Goal: Find specific page/section

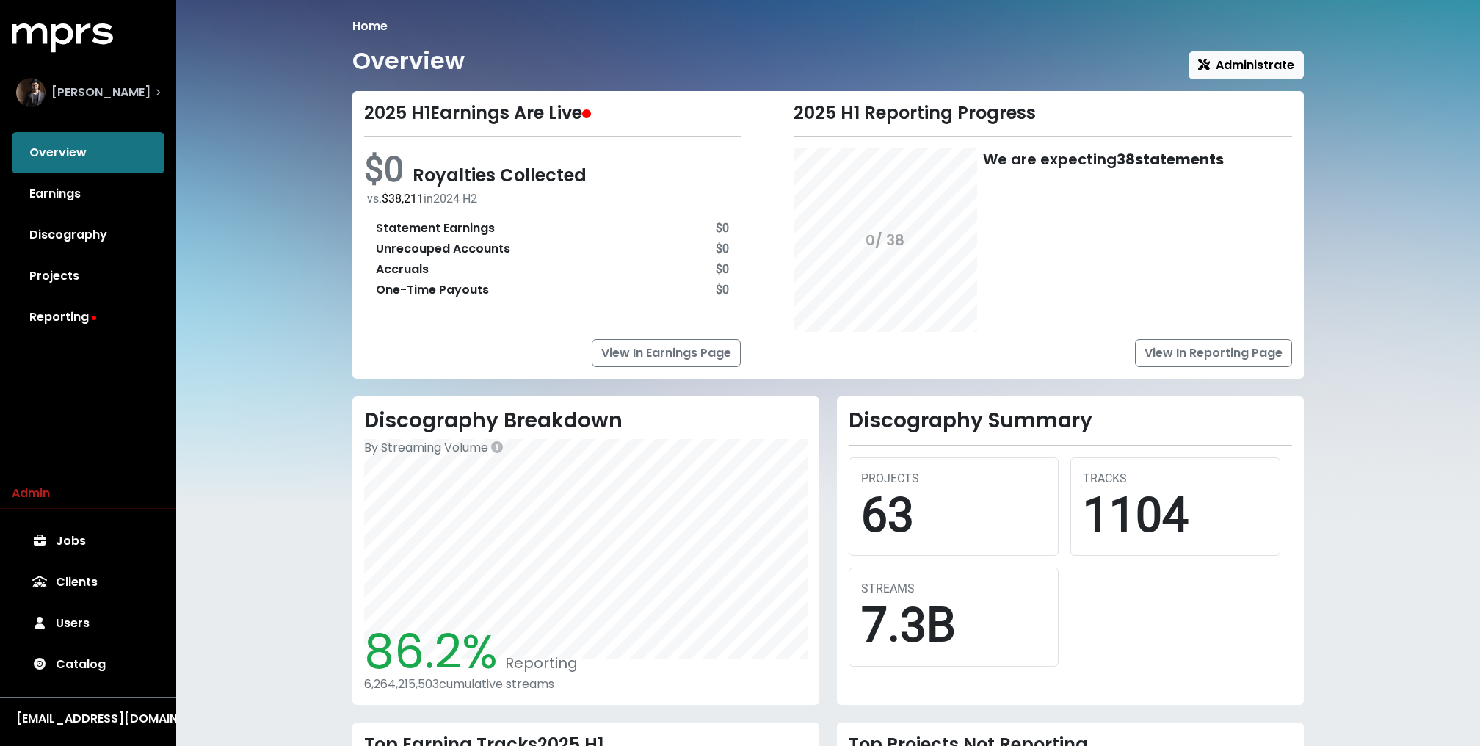
click at [123, 96] on span "[PERSON_NAME]" at bounding box center [100, 93] width 99 height 18
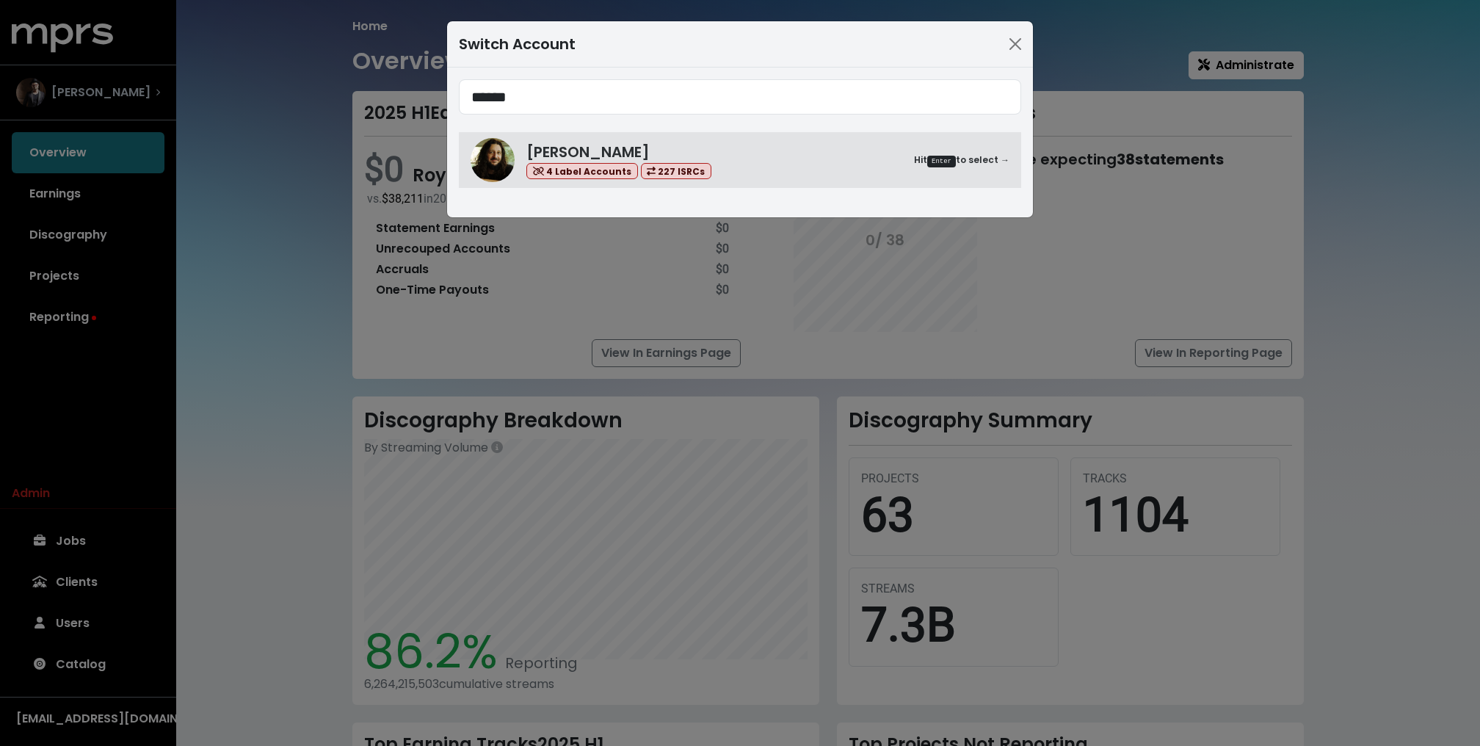
type input "******"
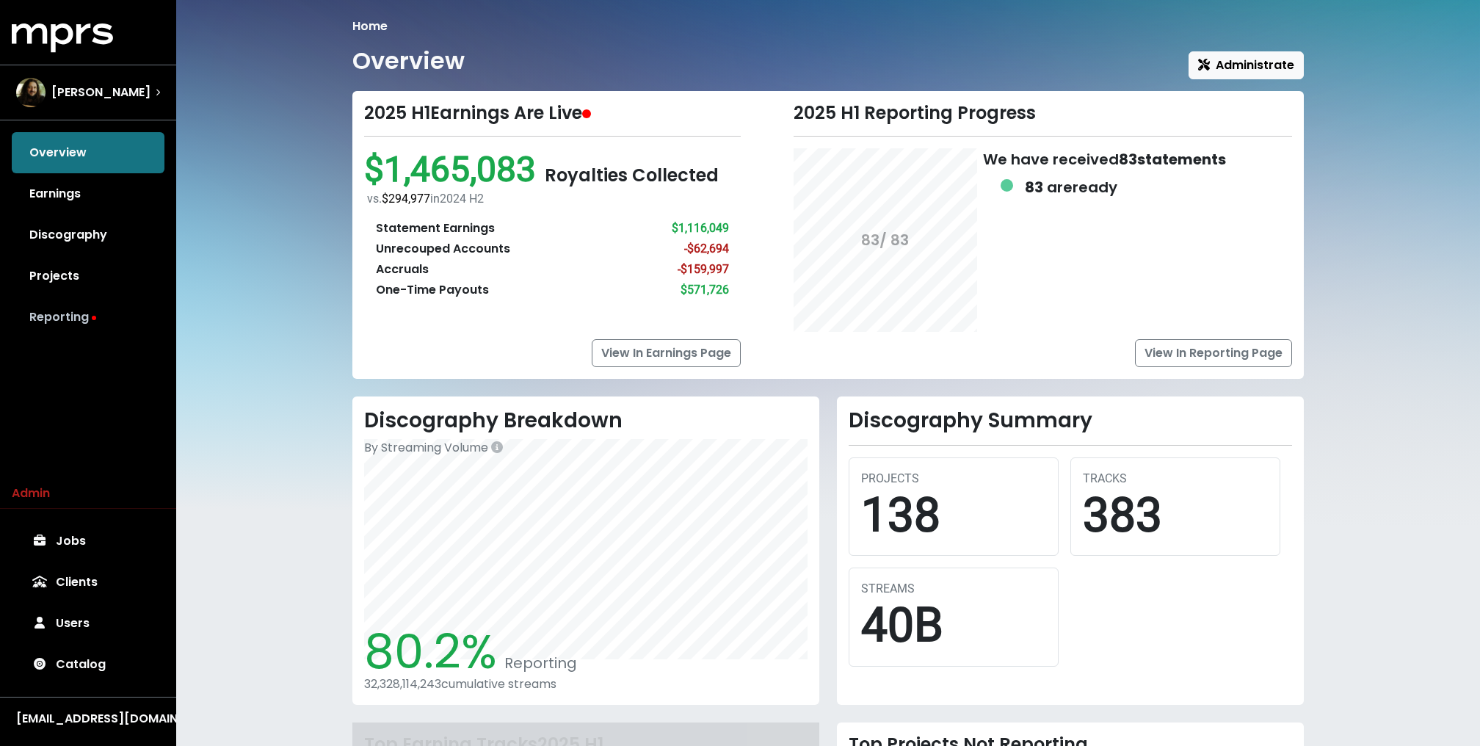
click at [65, 303] on link "Reporting" at bounding box center [88, 317] width 153 height 41
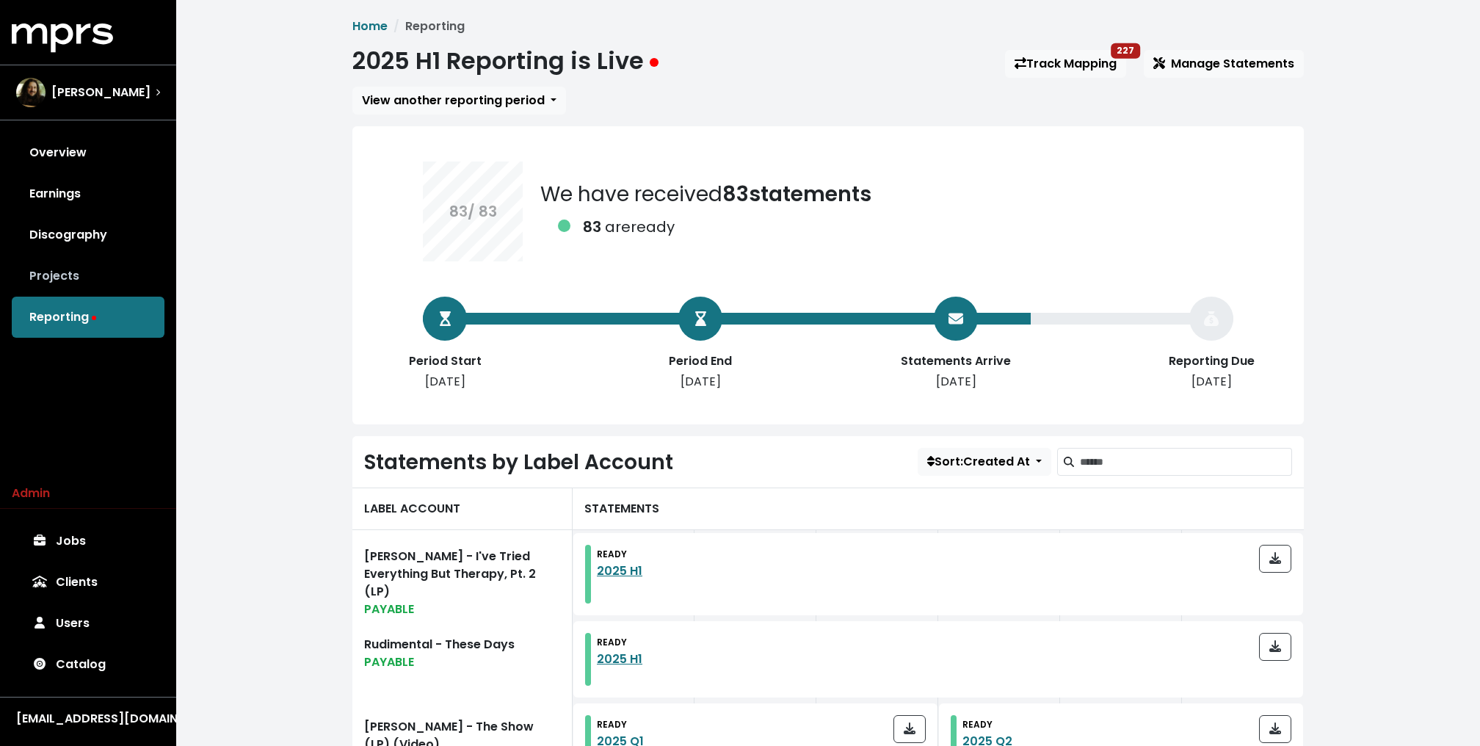
click at [65, 292] on link "Projects" at bounding box center [88, 276] width 153 height 41
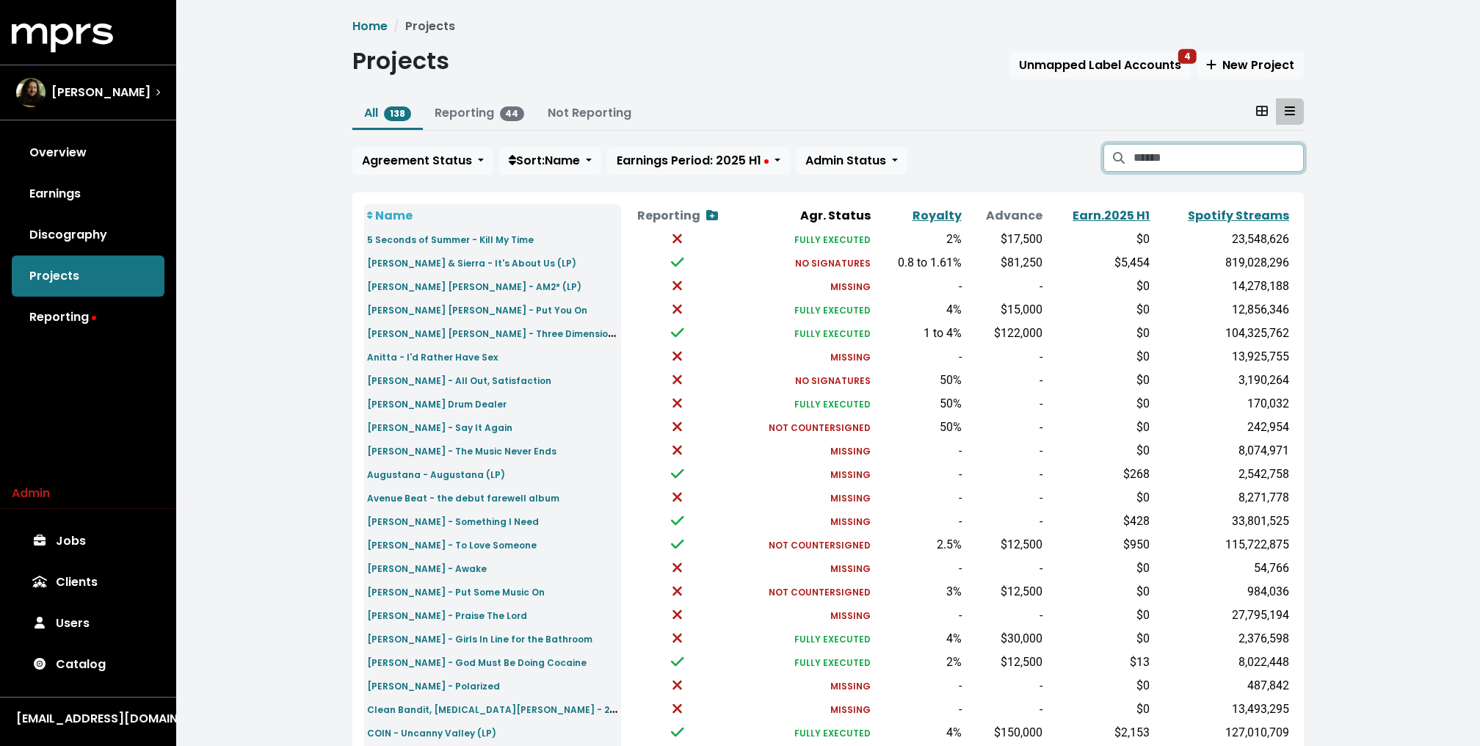
click at [1187, 154] on input "Search projects" at bounding box center [1219, 158] width 170 height 28
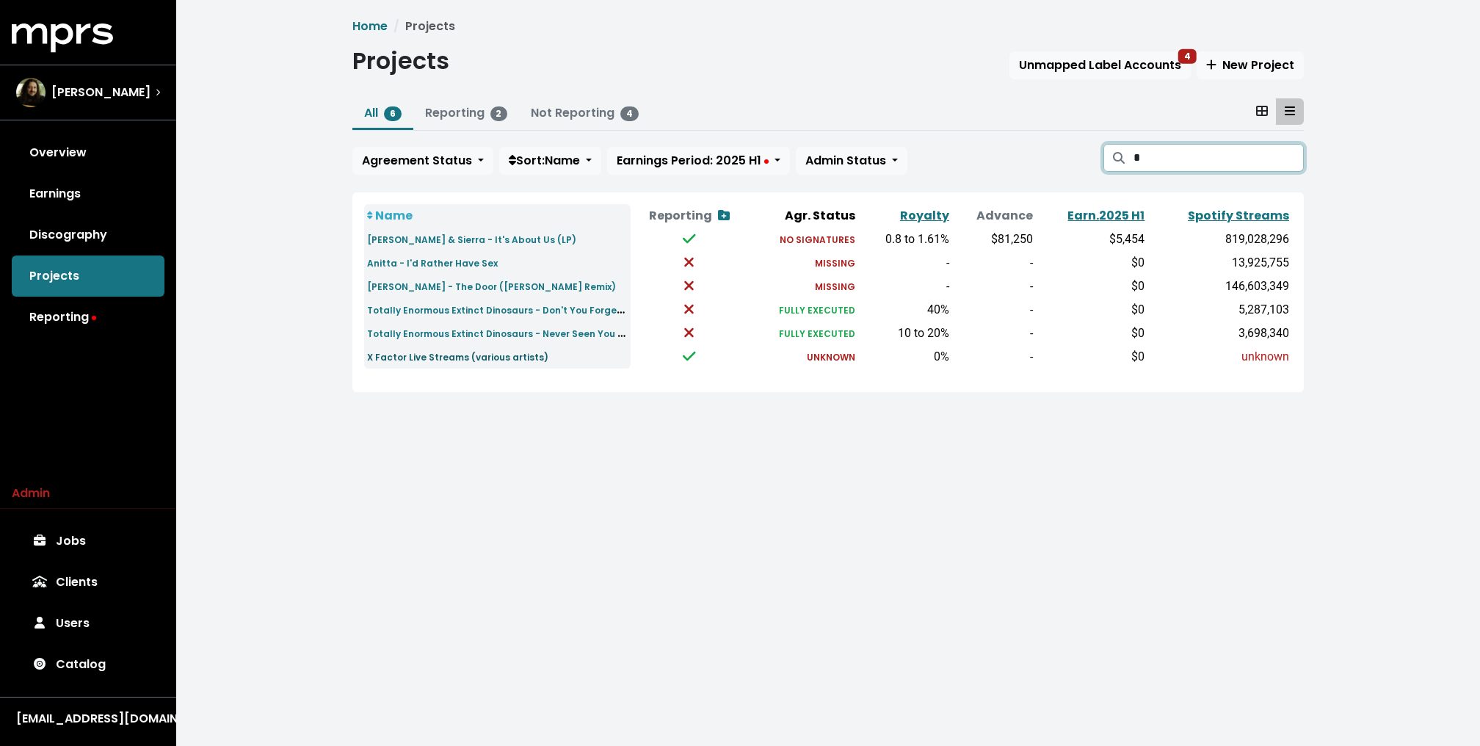
type input "*"
click at [419, 360] on small "X Factor Live Streams (various artists)" at bounding box center [457, 357] width 181 height 12
